Goal: Transaction & Acquisition: Subscribe to service/newsletter

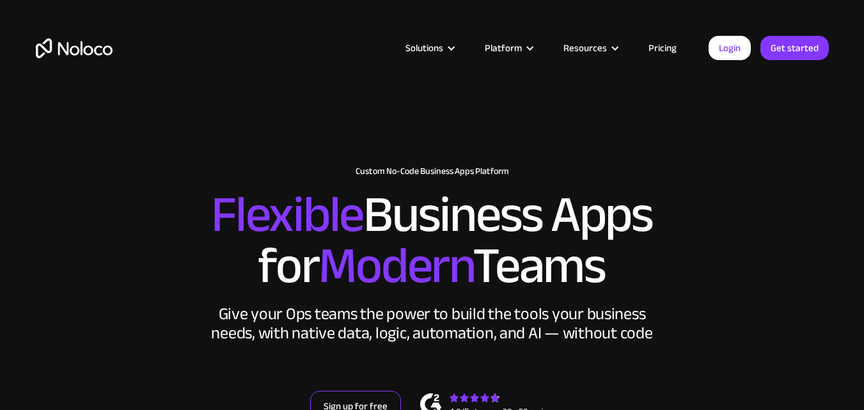
click at [350, 403] on link "Sign up for free" at bounding box center [355, 406] width 91 height 31
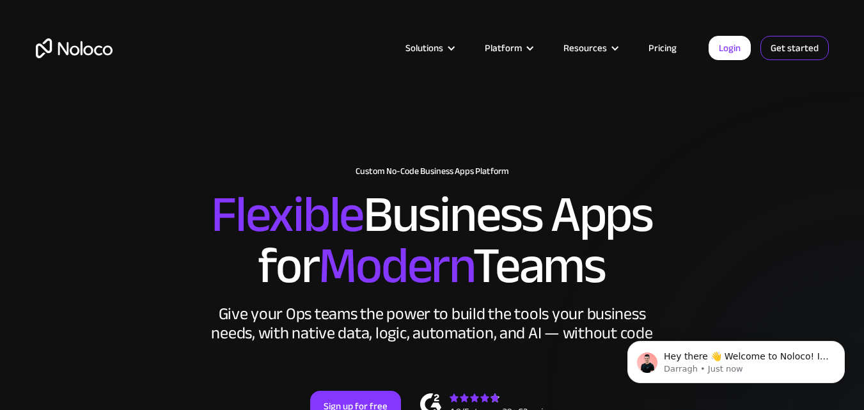
click at [788, 47] on link "Get started" at bounding box center [794, 48] width 68 height 24
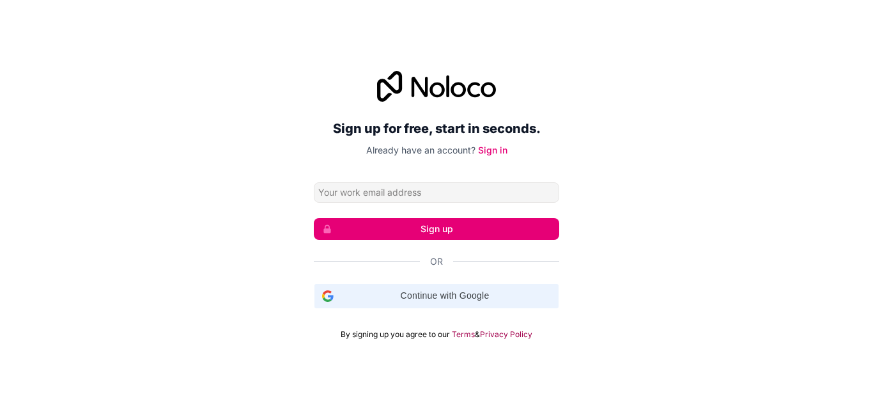
click at [480, 298] on span "Continue with Google" at bounding box center [445, 295] width 212 height 13
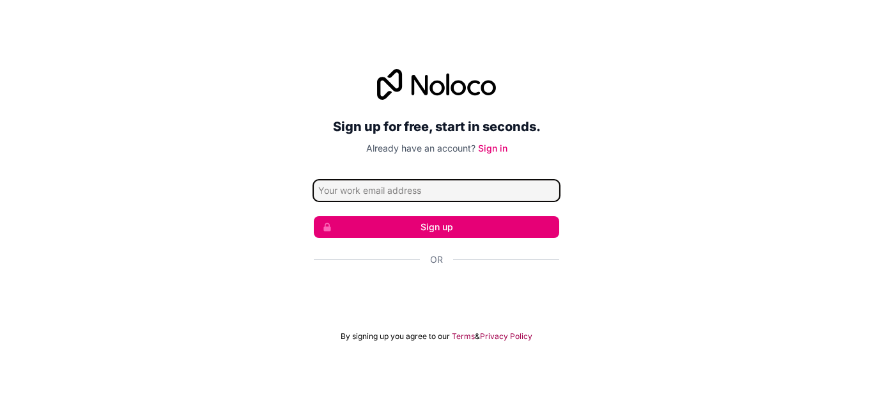
click at [445, 189] on input "Email address" at bounding box center [436, 190] width 245 height 20
type input "[EMAIL_ADDRESS][DOMAIN_NAME]"
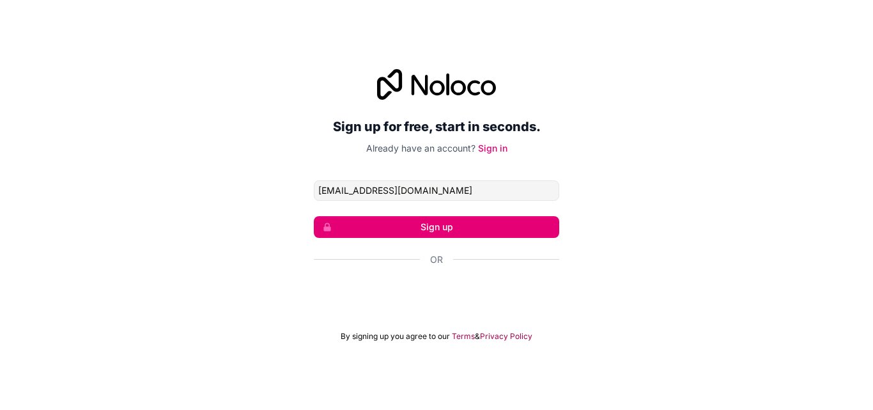
click at [440, 219] on button "Sign up" at bounding box center [436, 227] width 245 height 22
